Goal: Task Accomplishment & Management: Use online tool/utility

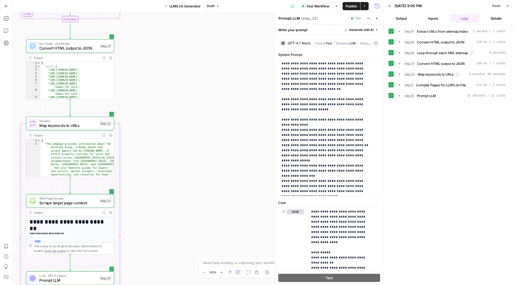
scroll to position [130, 0]
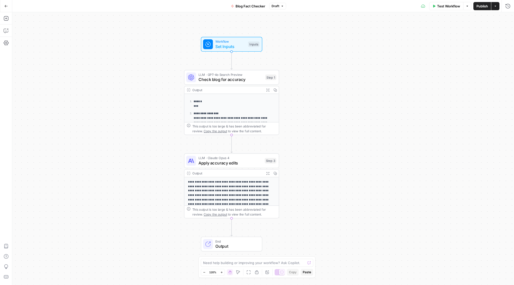
click at [6, 6] on icon "button" at bounding box center [6, 6] width 3 height 2
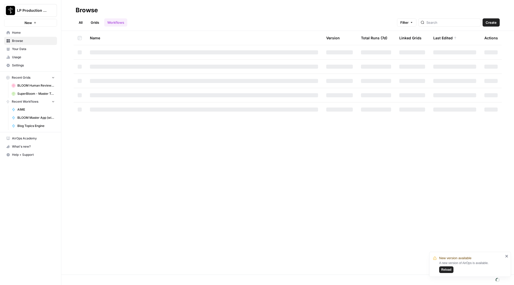
click at [18, 41] on span "Browse" at bounding box center [33, 41] width 43 height 5
click at [98, 21] on link "Grids" at bounding box center [95, 22] width 15 height 8
click at [447, 271] on span "Reload" at bounding box center [446, 270] width 10 height 5
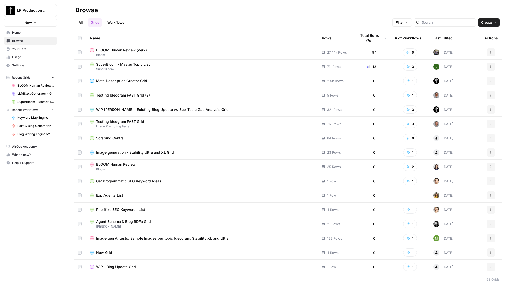
click at [81, 23] on link "All" at bounding box center [81, 22] width 10 height 8
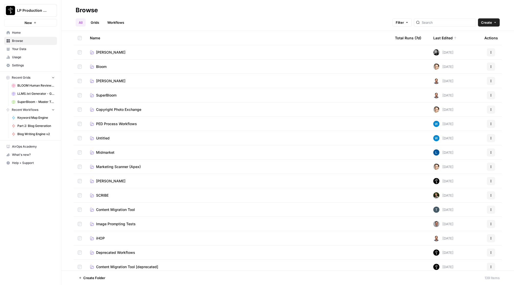
click at [115, 25] on link "Workflows" at bounding box center [115, 22] width 23 height 8
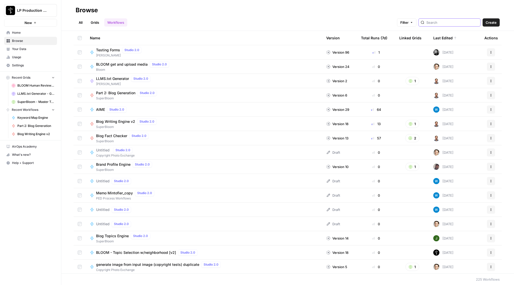
click at [466, 22] on input "search" at bounding box center [453, 22] width 52 height 5
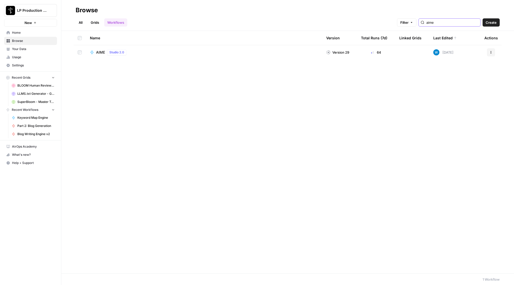
type input "aime"
click at [95, 52] on div "AIME Studio 2.0" at bounding box center [204, 52] width 228 height 6
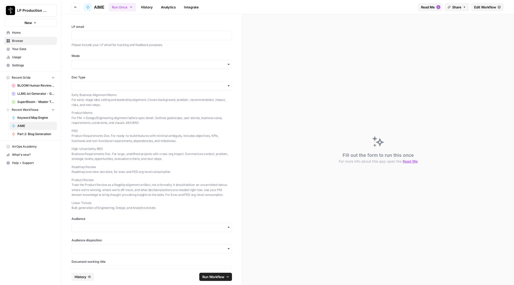
click at [148, 9] on link "History" at bounding box center [147, 7] width 18 height 8
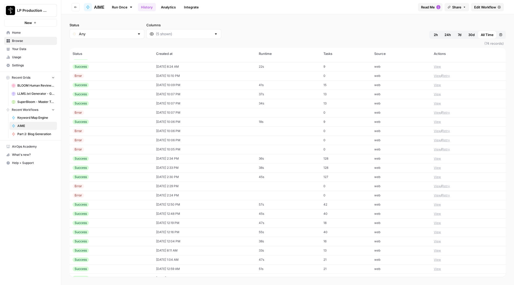
scroll to position [116, 0]
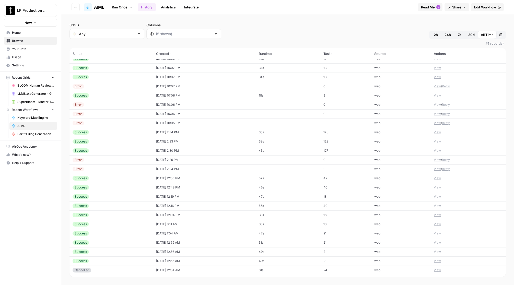
click at [435, 197] on button "View" at bounding box center [437, 196] width 7 height 5
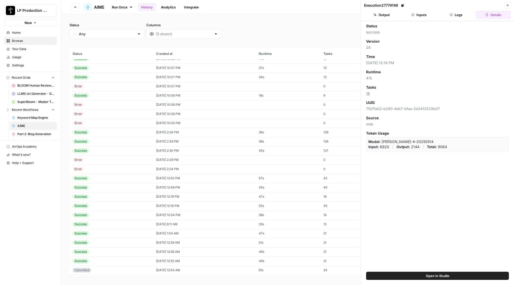
click at [456, 16] on button "Logs" at bounding box center [456, 15] width 35 height 8
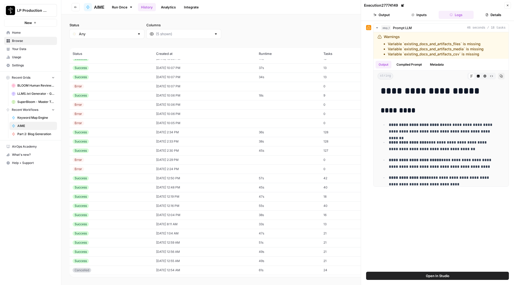
click at [420, 13] on button "Inputs" at bounding box center [419, 15] width 35 height 8
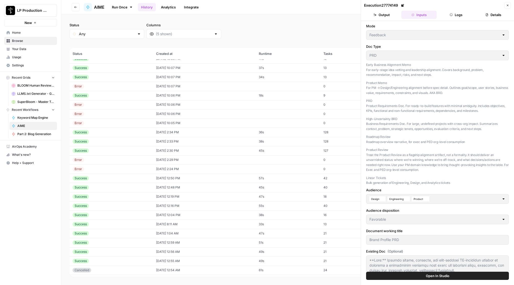
click at [385, 12] on button "Output" at bounding box center [381, 15] width 35 height 8
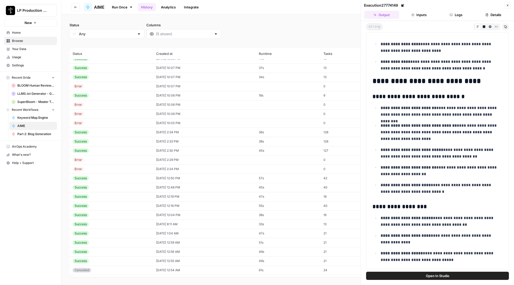
scroll to position [33, 0]
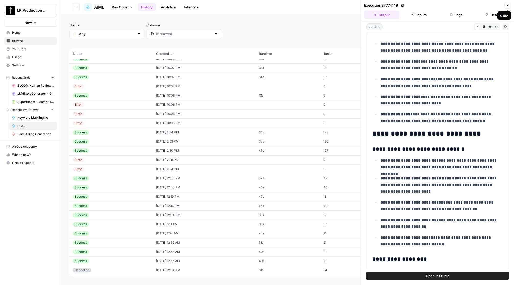
click at [509, 4] on icon "button" at bounding box center [507, 5] width 3 height 3
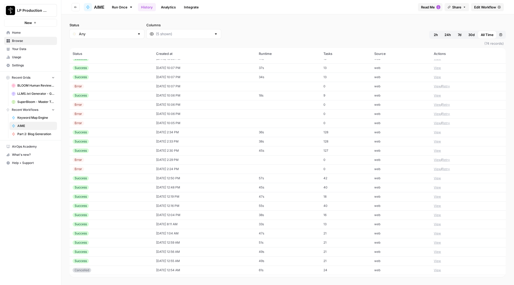
click at [330, 11] on div "Run Once History Analytics Integrate" at bounding box center [261, 7] width 305 height 10
click at [436, 132] on button "View" at bounding box center [437, 132] width 7 height 5
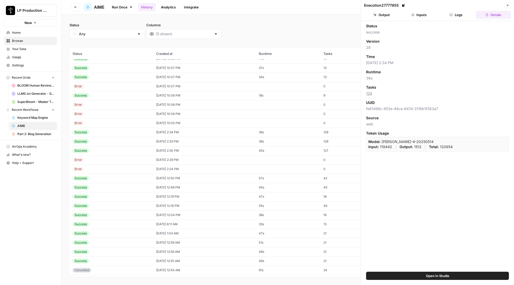
click at [383, 15] on button "Output" at bounding box center [381, 15] width 35 height 8
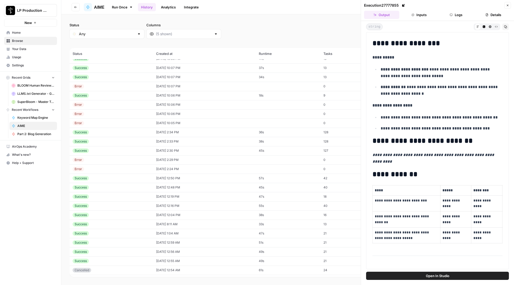
scroll to position [1249, 0]
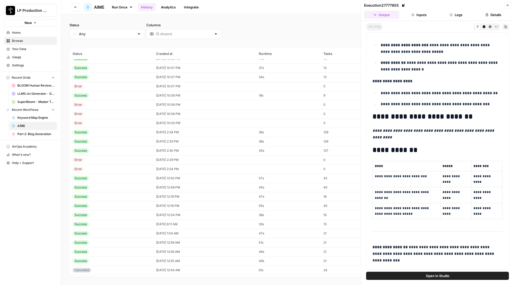
click at [338, 69] on td "13" at bounding box center [345, 67] width 51 height 9
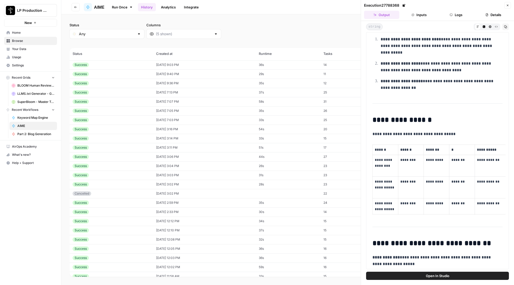
scroll to position [345, 0]
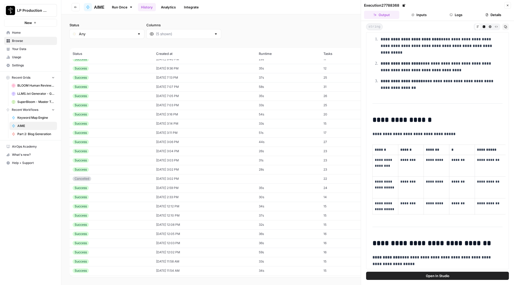
click at [294, 206] on td "34s" at bounding box center [288, 206] width 65 height 9
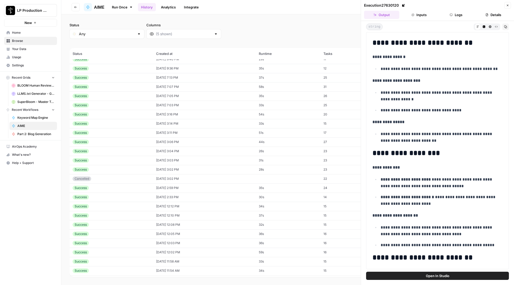
scroll to position [348, 0]
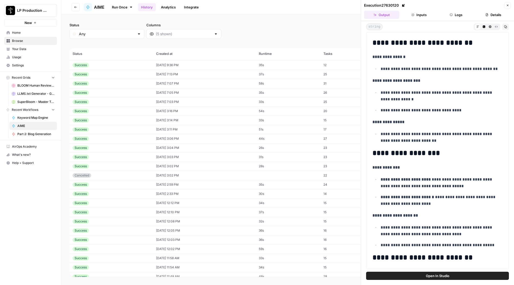
click at [224, 246] on td "08/15/25 at 12:02 PM" at bounding box center [204, 249] width 103 height 9
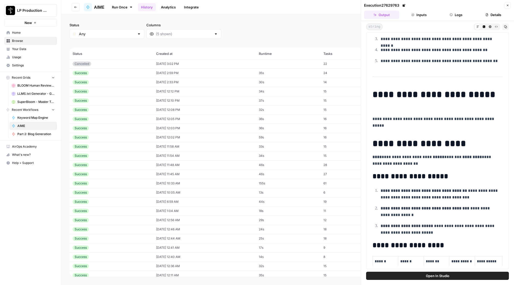
scroll to position [463, 0]
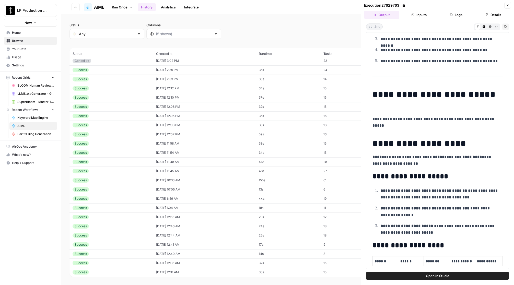
click at [231, 228] on td "08/15/25 at 12:46 AM" at bounding box center [204, 226] width 103 height 9
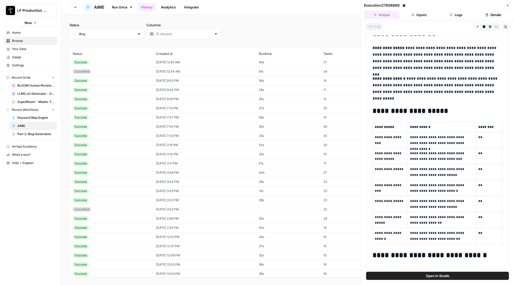
scroll to position [288, 0]
click at [223, 128] on td "08/15/25 at 9:36 PM" at bounding box center [204, 125] width 103 height 9
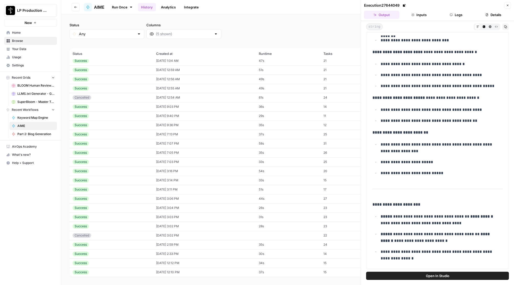
scroll to position [1276, 0]
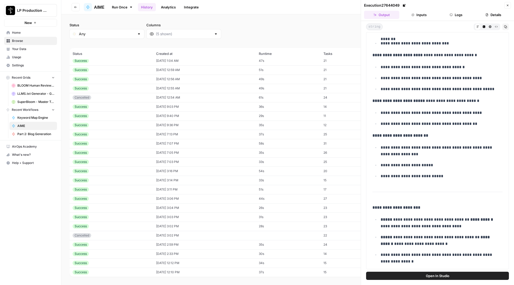
click at [212, 127] on td "08/15/25 at 9:36 PM" at bounding box center [204, 125] width 103 height 9
click at [214, 109] on td "08/16/25 at 9:03 PM" at bounding box center [204, 106] width 103 height 9
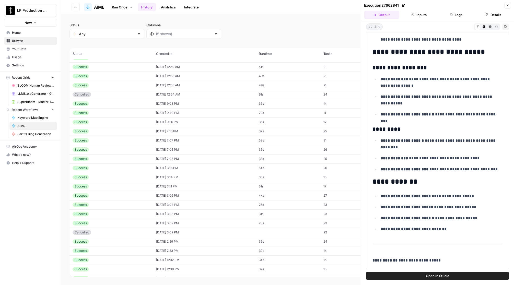
scroll to position [237, 0]
click at [162, 95] on td "08/19/25 at 12:04 PM" at bounding box center [204, 93] width 103 height 9
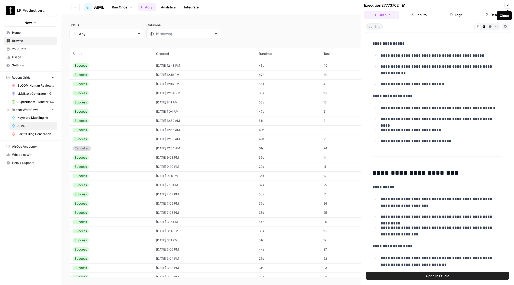
scroll to position [1786, 0]
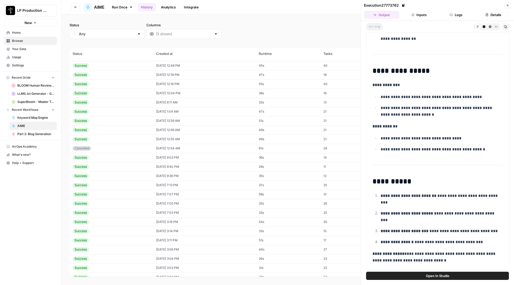
click at [508, 5] on icon "button" at bounding box center [507, 5] width 3 height 3
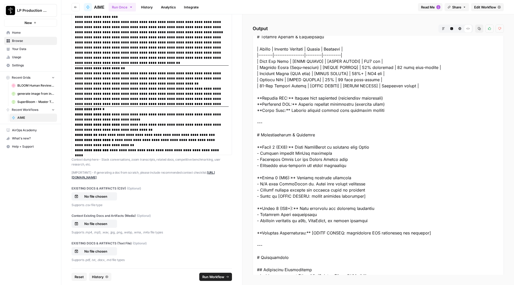
scroll to position [847, 0]
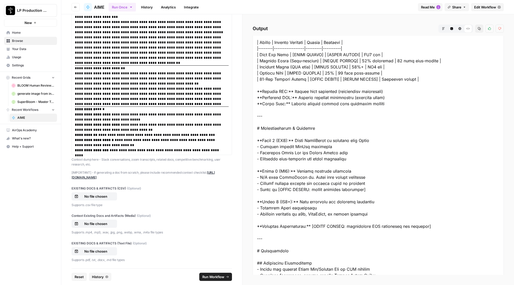
click at [445, 28] on button "Markdown" at bounding box center [444, 29] width 8 height 8
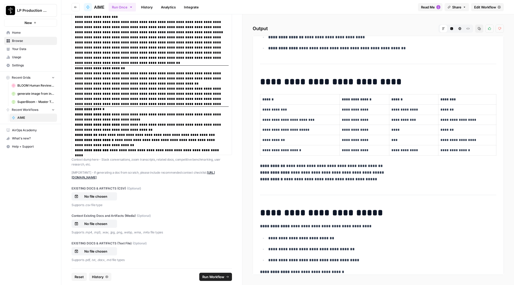
scroll to position [1336, 0]
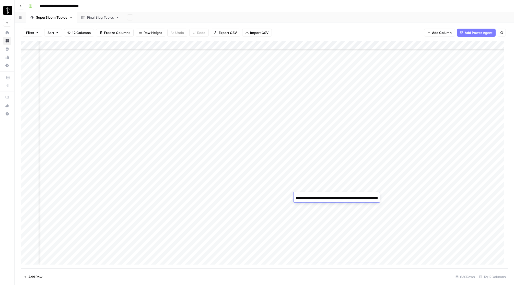
scroll to position [5267, 231]
